Goal: Transaction & Acquisition: Purchase product/service

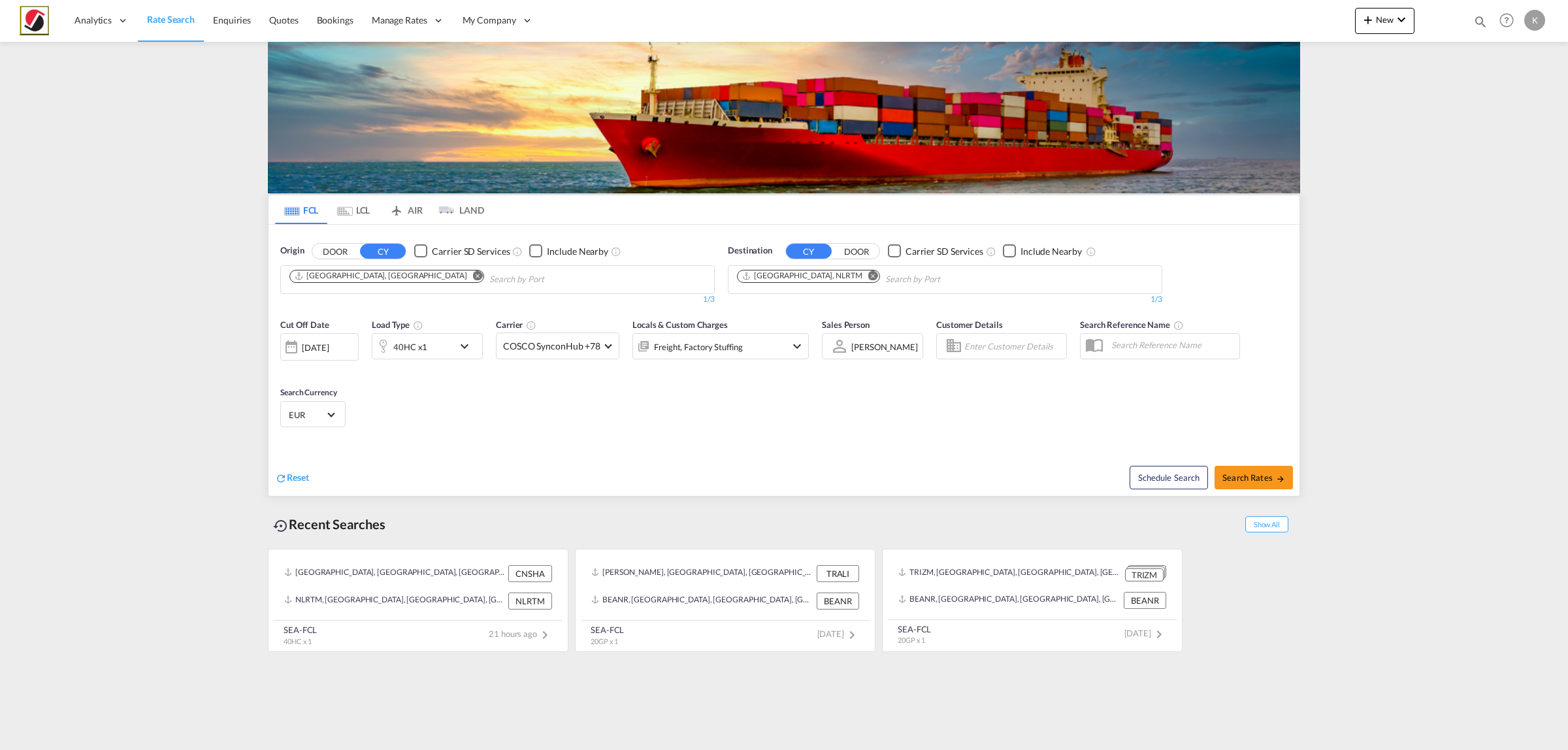
click at [473, 272] on md-icon "Remove" at bounding box center [478, 275] width 10 height 10
type input "a"
type input "antwer"
click at [371, 302] on div "Antwer p Belgium BEANR" at bounding box center [390, 309] width 248 height 39
click at [868, 271] on md-icon "Remove" at bounding box center [873, 275] width 10 height 10
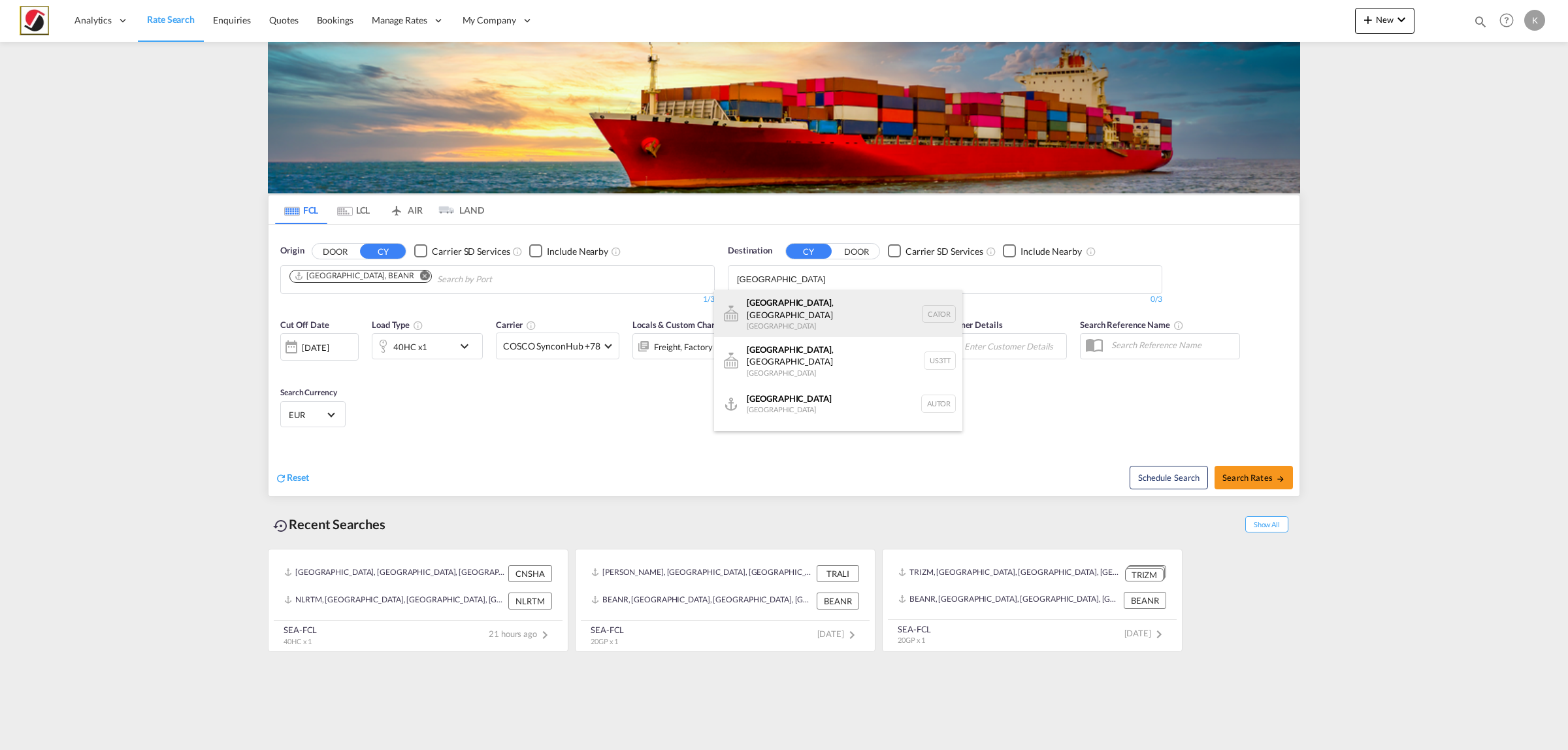
type input "[GEOGRAPHIC_DATA]"
click at [826, 321] on div "[GEOGRAPHIC_DATA] , ON [GEOGRAPHIC_DATA] CATOR" at bounding box center [837, 313] width 248 height 47
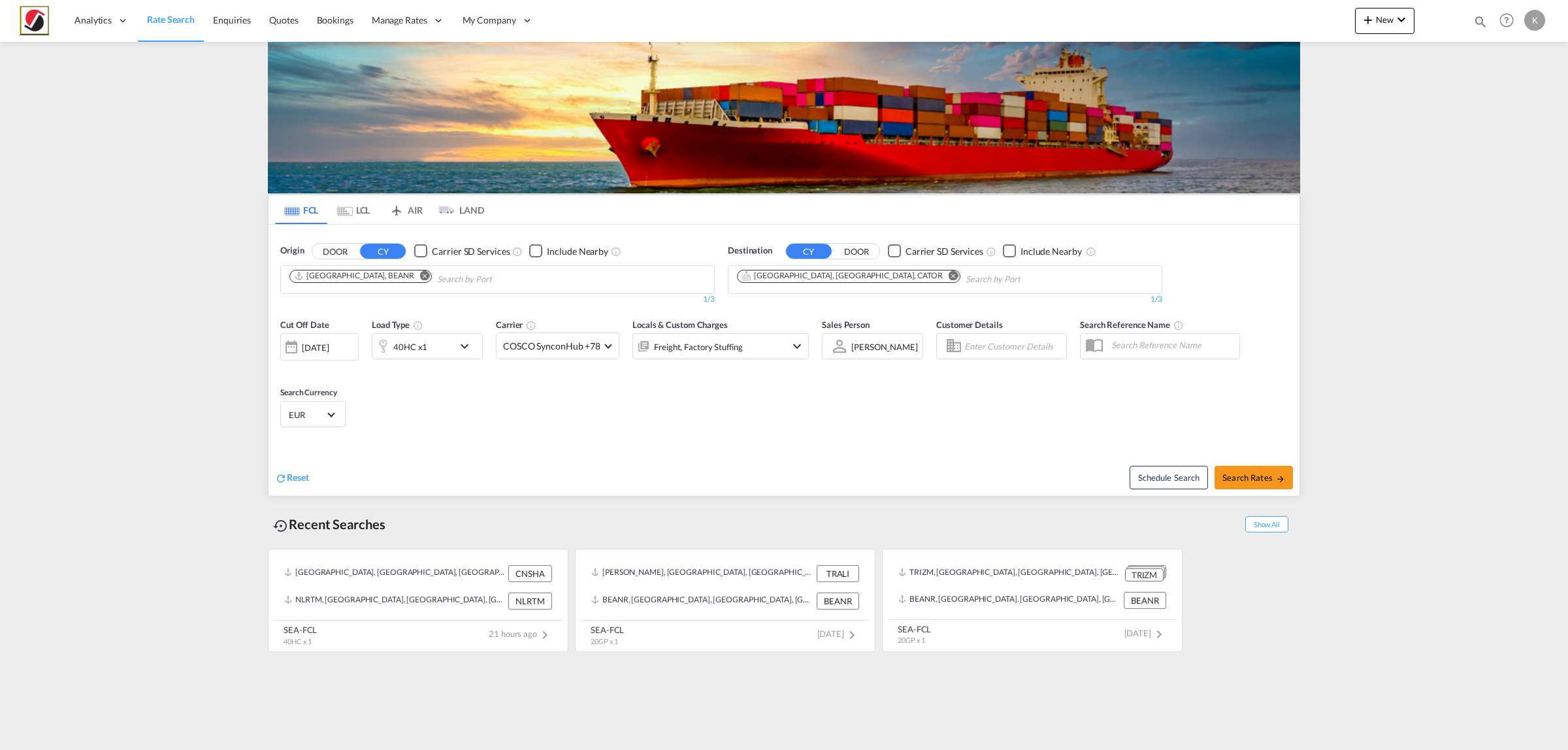
click at [662, 348] on div "Freight, Factory Stuffing" at bounding box center [698, 347] width 89 height 18
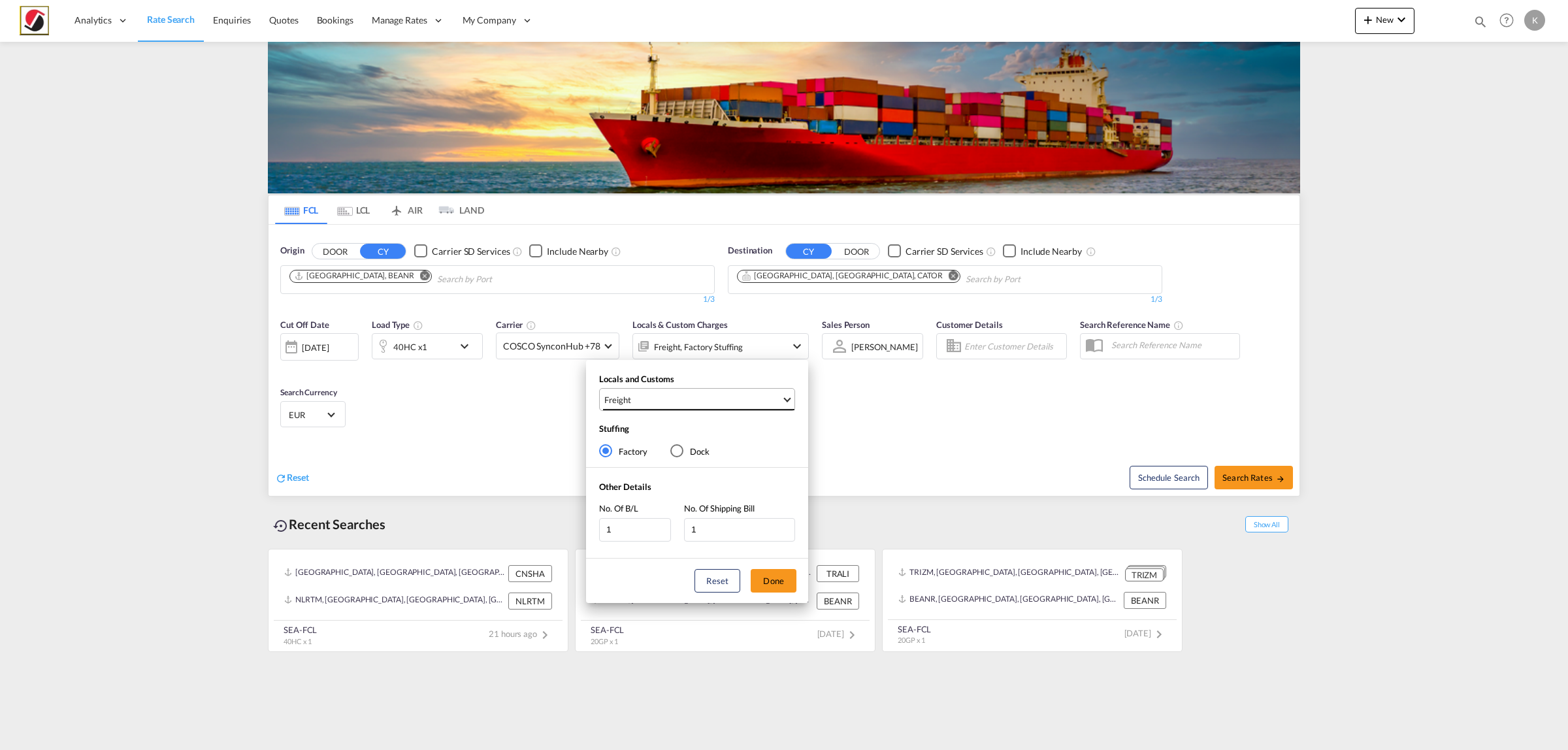
click at [648, 395] on span "Freight" at bounding box center [693, 399] width 177 height 12
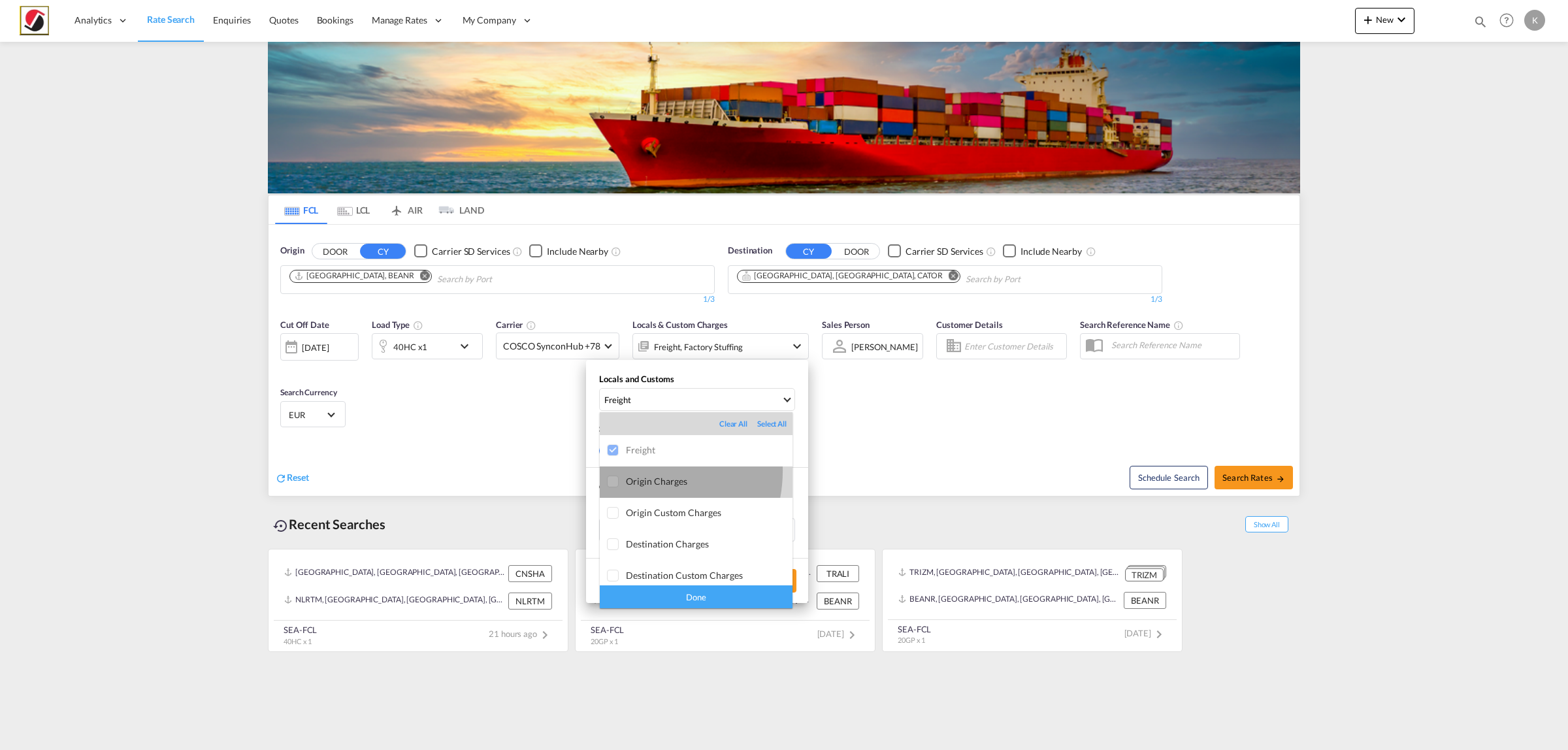
click at [633, 471] on md-option "Origin Charges" at bounding box center [696, 482] width 193 height 31
click at [648, 545] on div "Destination Charges" at bounding box center [709, 544] width 167 height 11
click at [657, 598] on div "Done" at bounding box center [696, 596] width 193 height 23
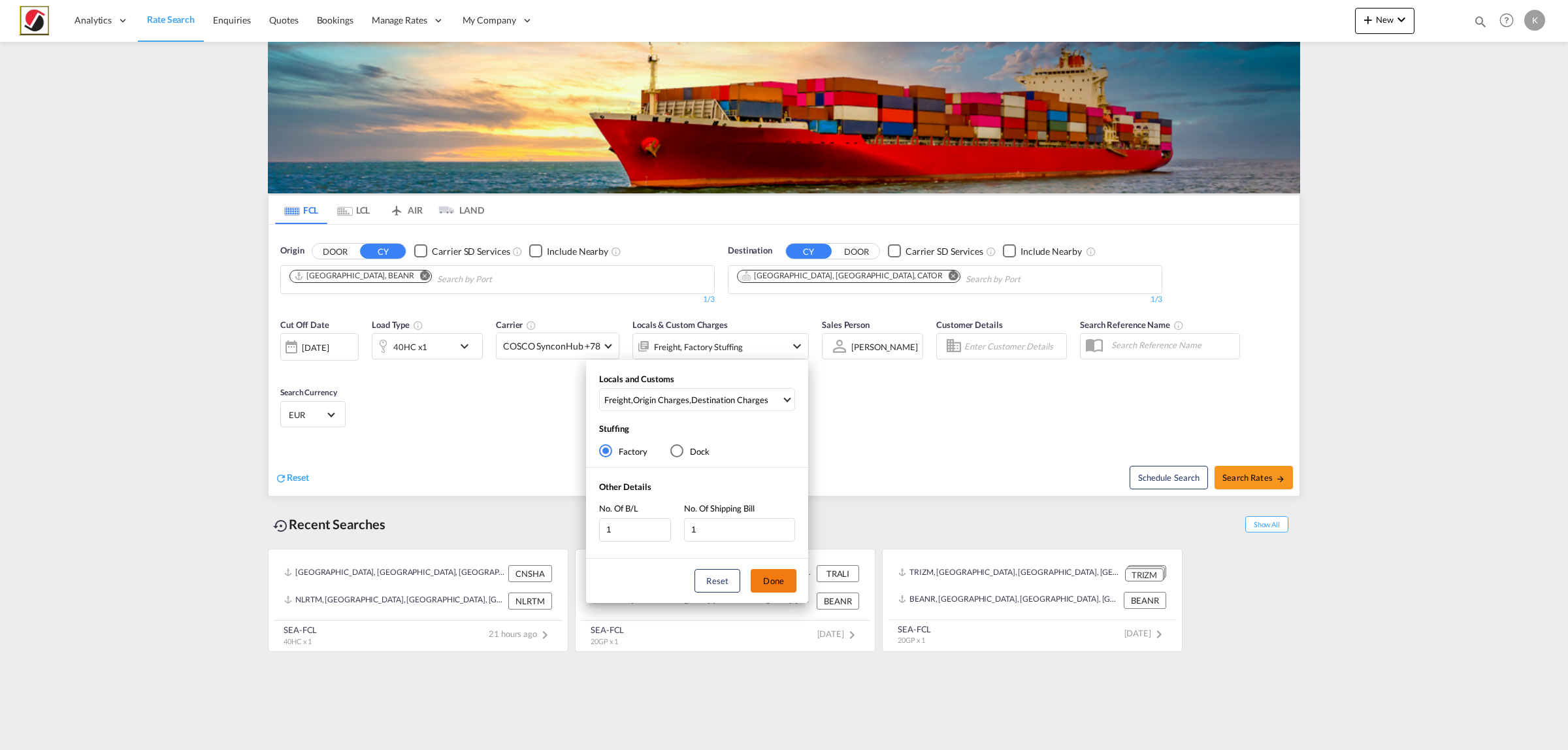
click at [786, 576] on button "Done" at bounding box center [773, 581] width 45 height 24
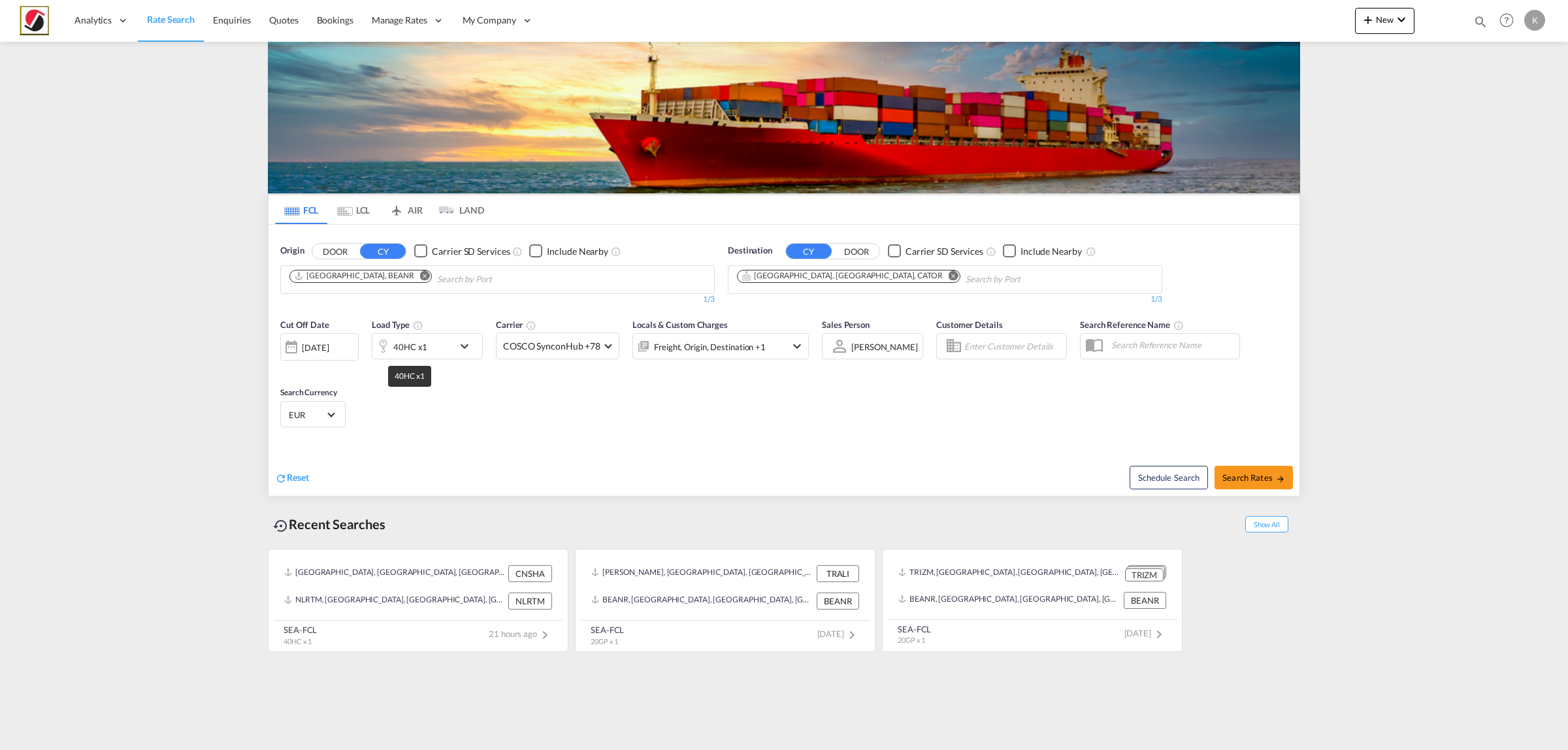
click at [413, 341] on div "40HC x1" at bounding box center [410, 347] width 34 height 18
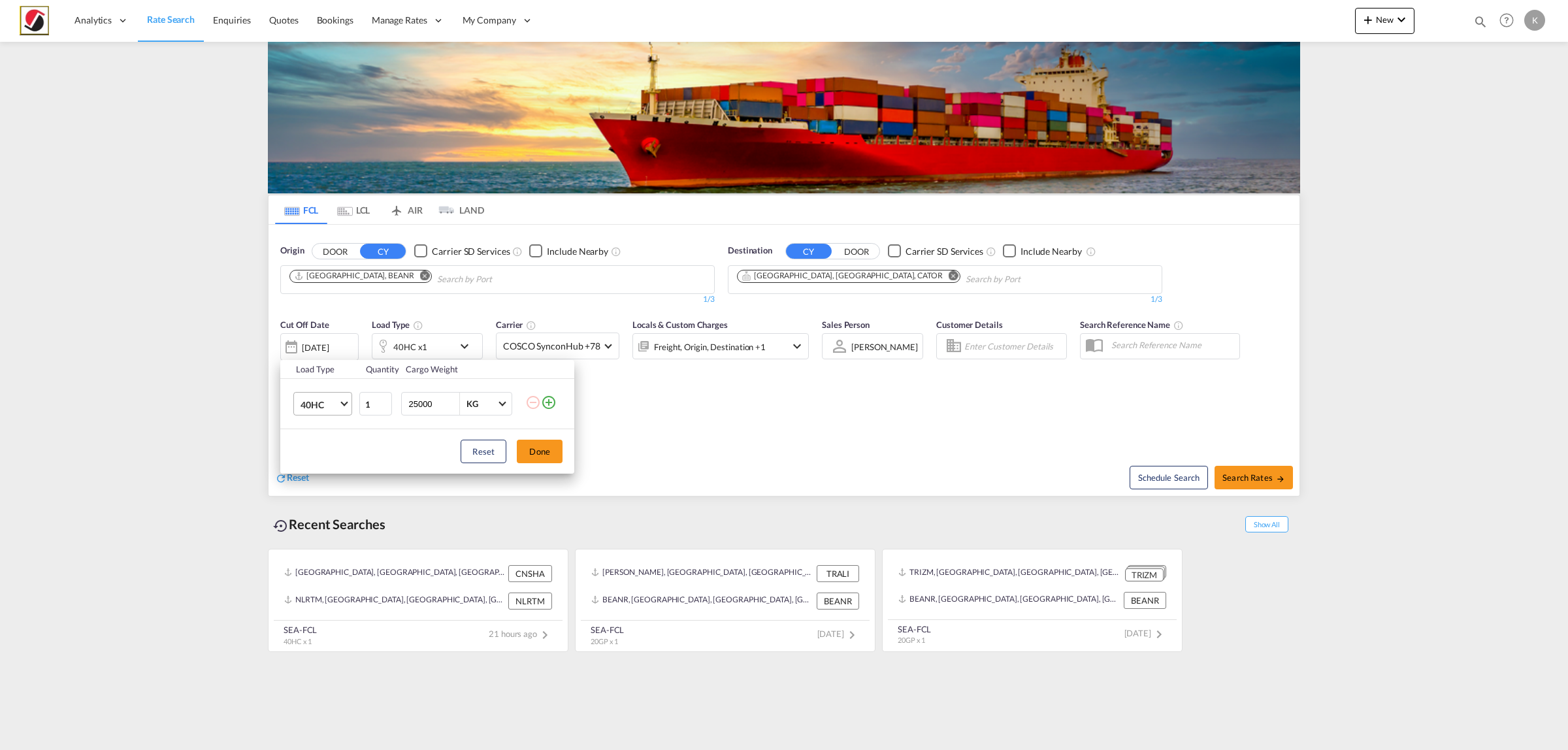
click at [328, 407] on span "40HC" at bounding box center [319, 405] width 38 height 13
click at [314, 338] on div "20GP" at bounding box center [312, 341] width 23 height 13
drag, startPoint x: 417, startPoint y: 403, endPoint x: 406, endPoint y: 404, distance: 11.0
click at [407, 404] on input "25000" at bounding box center [433, 404] width 52 height 22
click at [430, 411] on input "215000" at bounding box center [433, 404] width 52 height 22
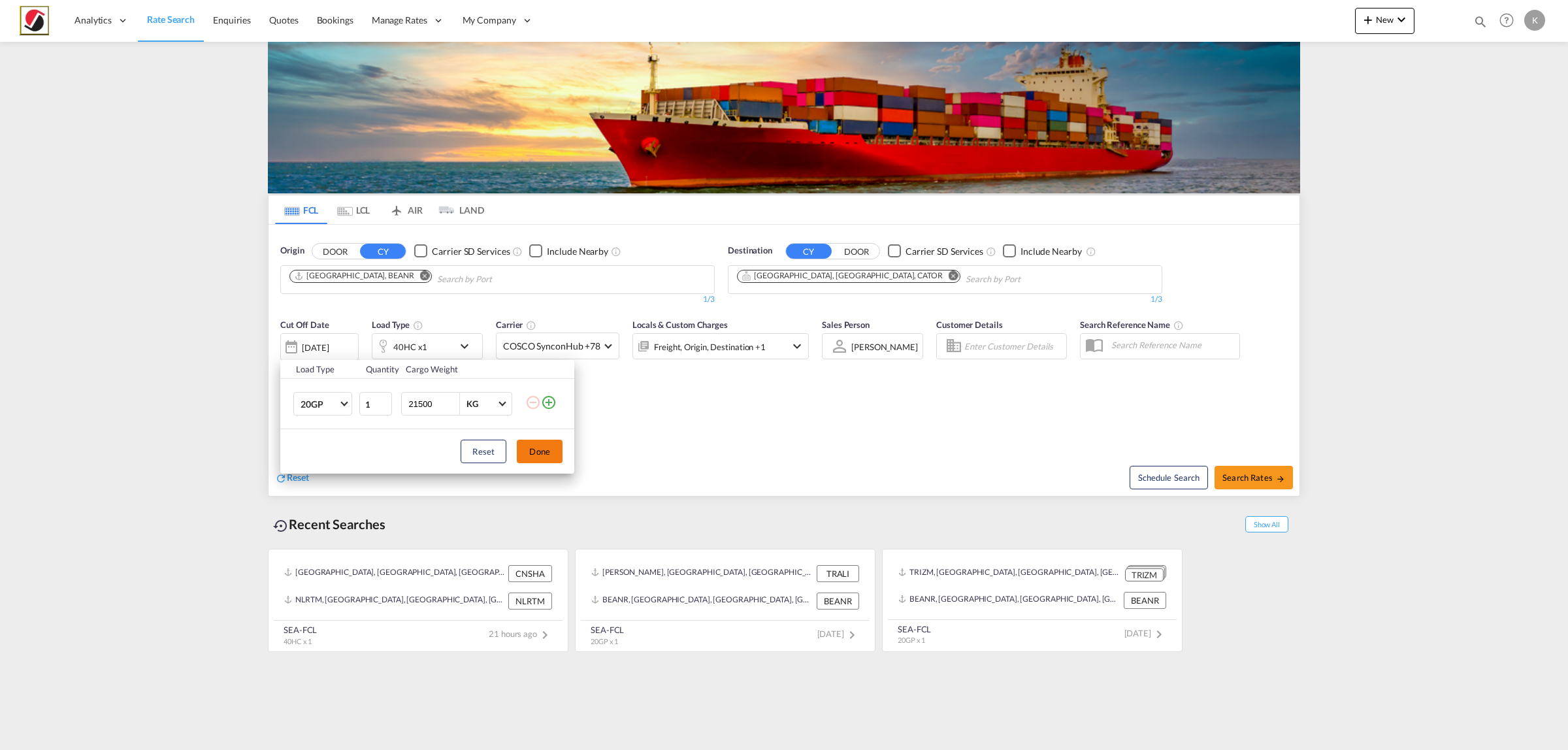
type input "21500"
click at [522, 444] on button "Done" at bounding box center [539, 452] width 45 height 24
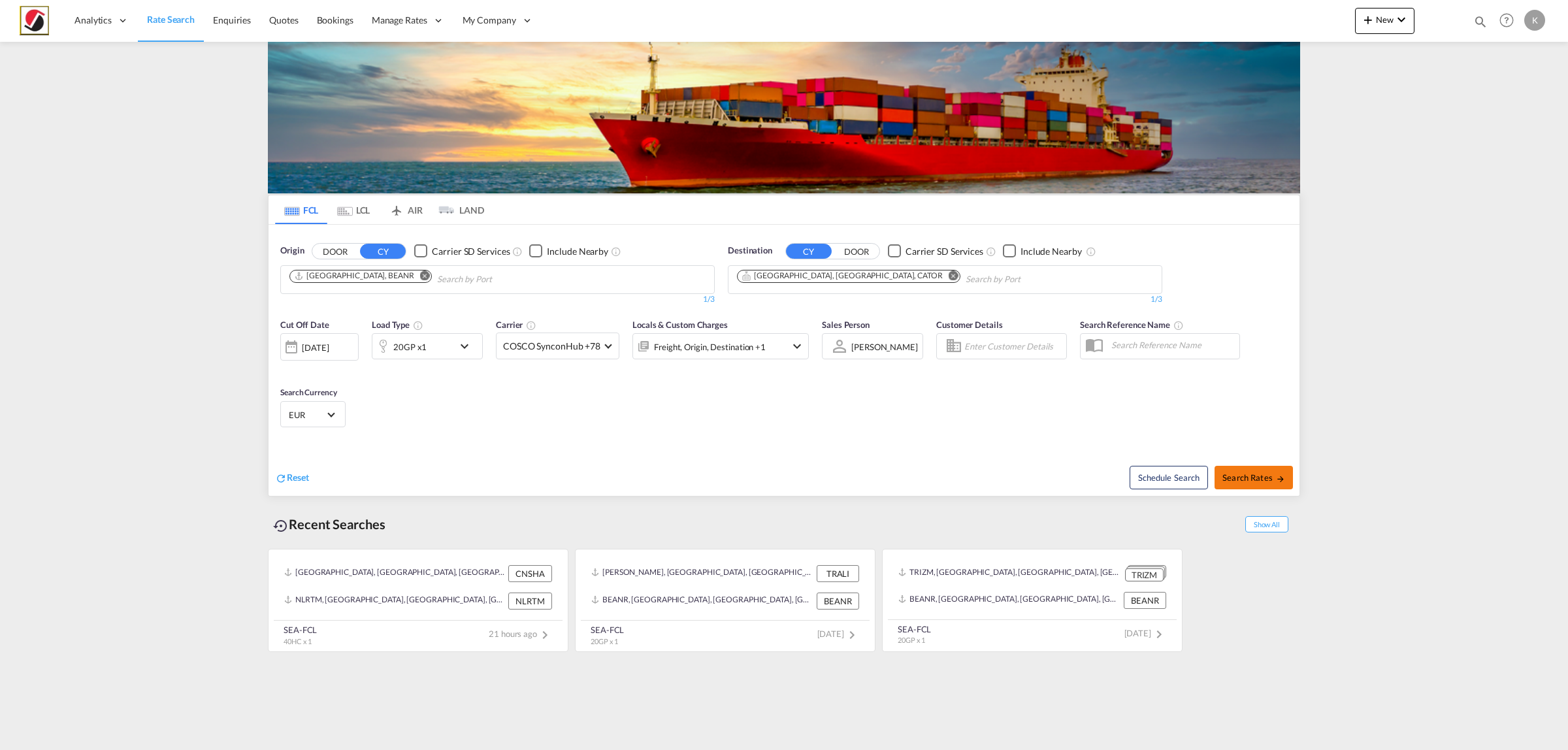
click at [1232, 471] on button "Search Rates" at bounding box center [1254, 478] width 78 height 24
type input "BEANR to CATOR / [DATE]"
